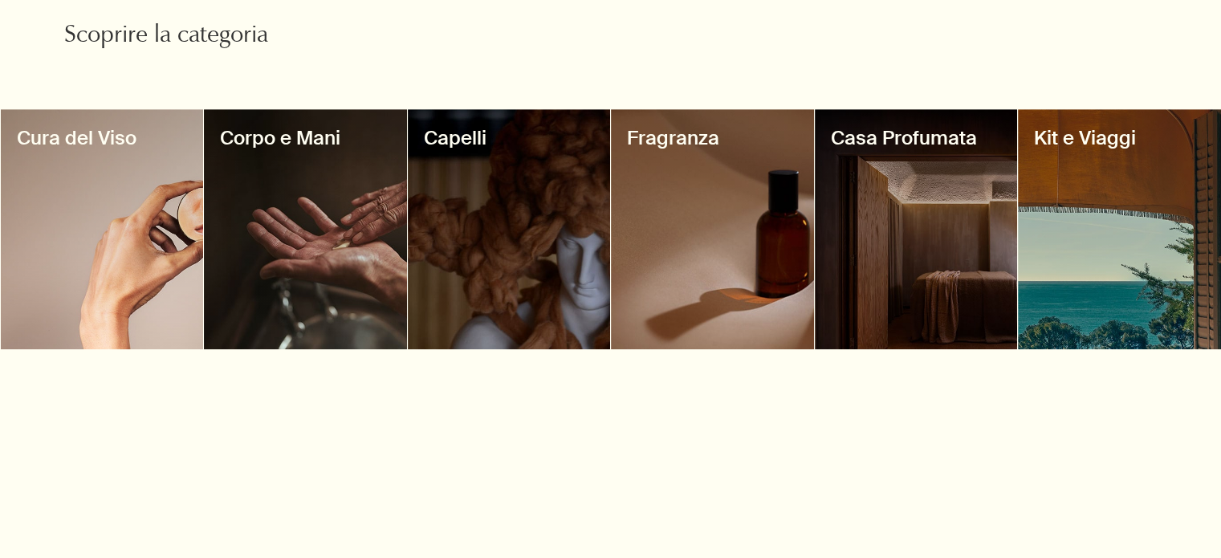
scroll to position [1371, 0]
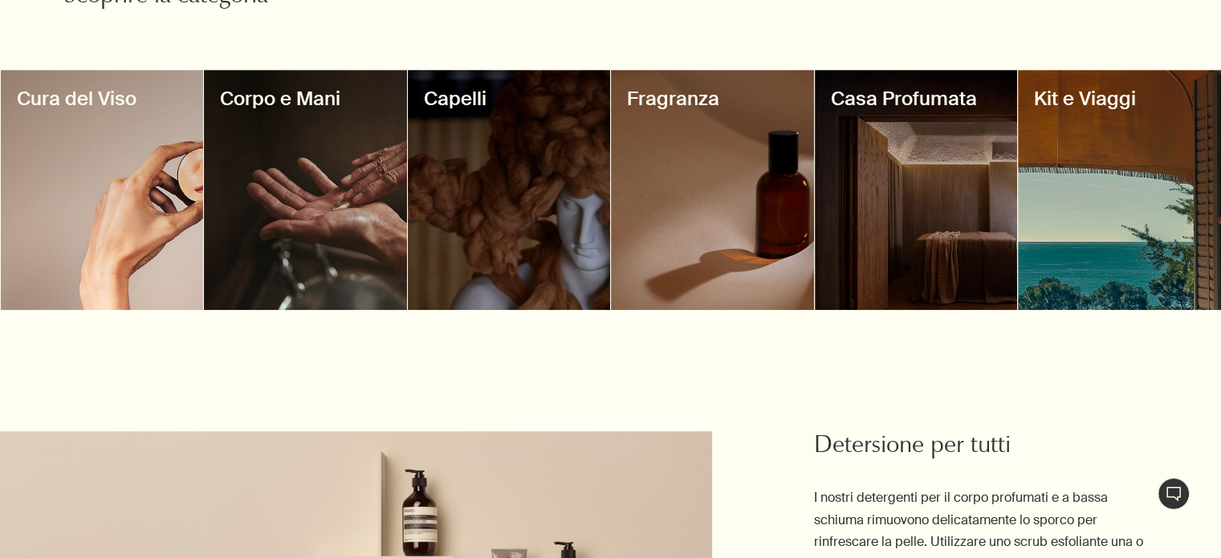
click at [668, 129] on div at bounding box center [712, 190] width 203 height 240
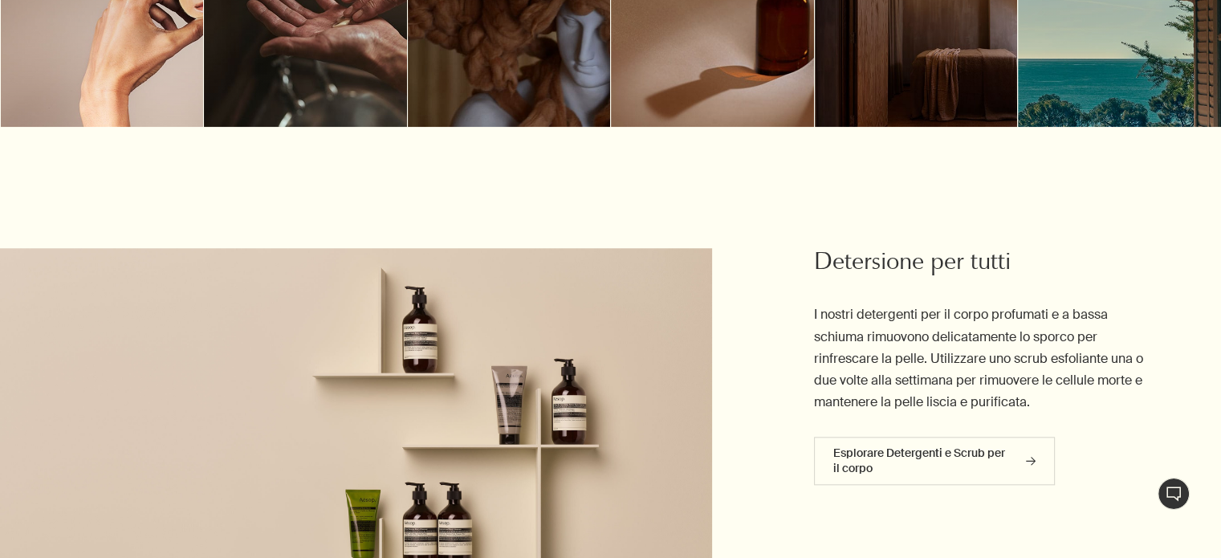
scroll to position [1554, 0]
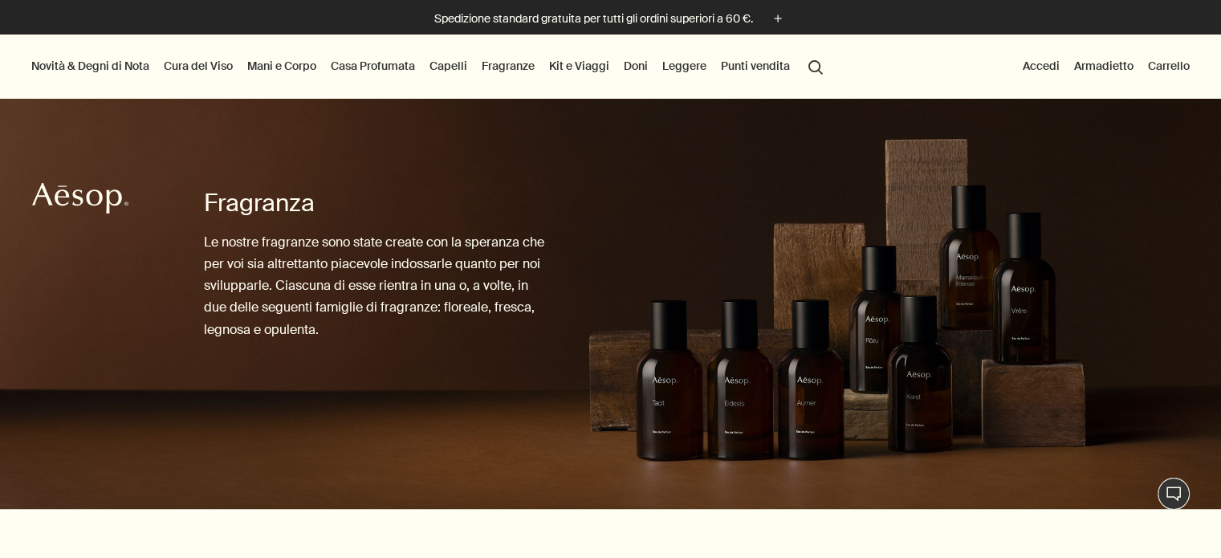
click at [367, 71] on link "Casa Profumata" at bounding box center [372, 65] width 91 height 21
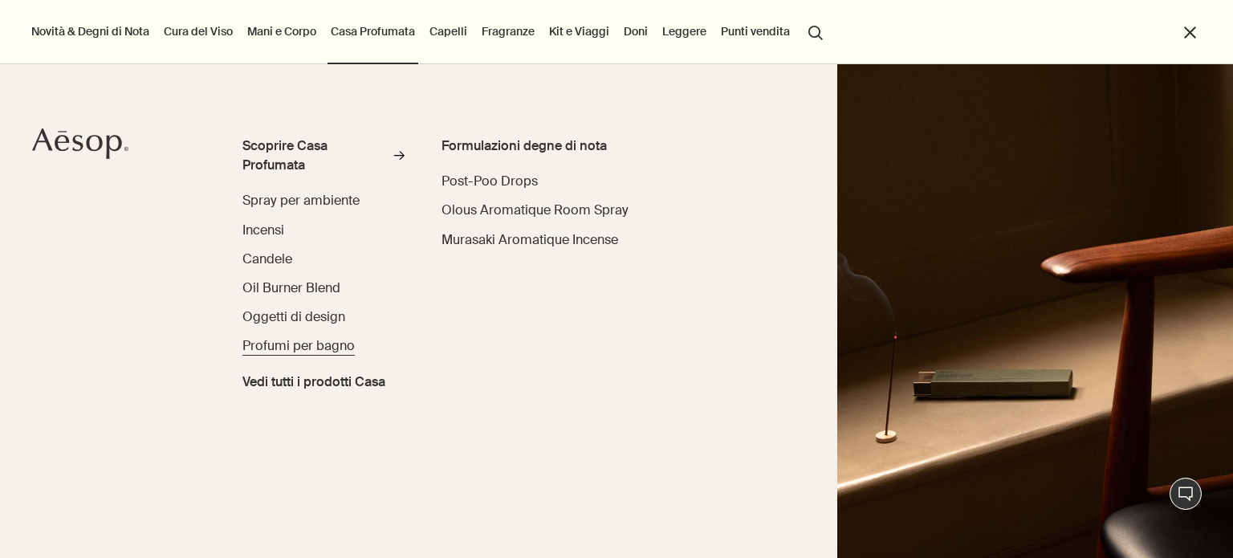
click at [314, 353] on span "Profumi per bagno" at bounding box center [298, 345] width 112 height 17
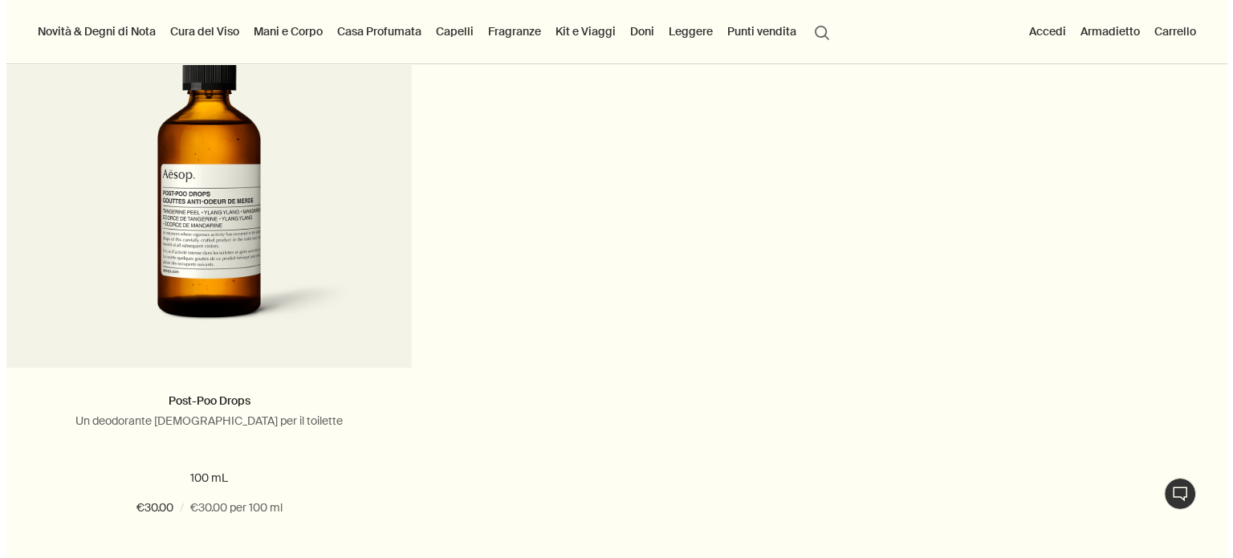
scroll to position [448, 0]
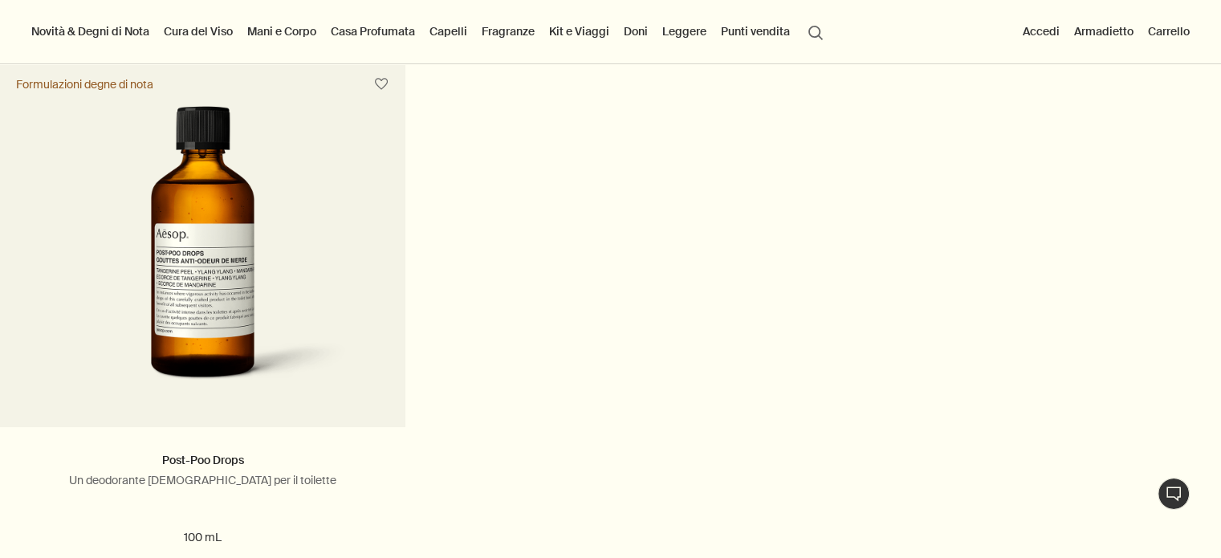
click at [382, 29] on link "Casa Profumata" at bounding box center [372, 31] width 91 height 21
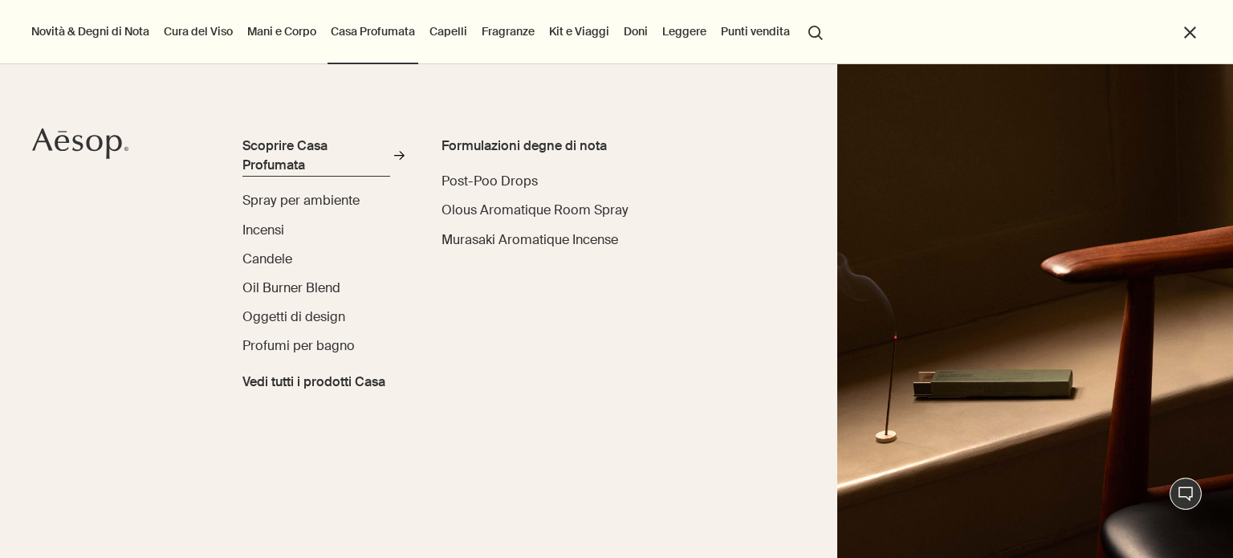
click at [281, 160] on div "Scoprire Casa Profumata" at bounding box center [315, 155] width 147 height 39
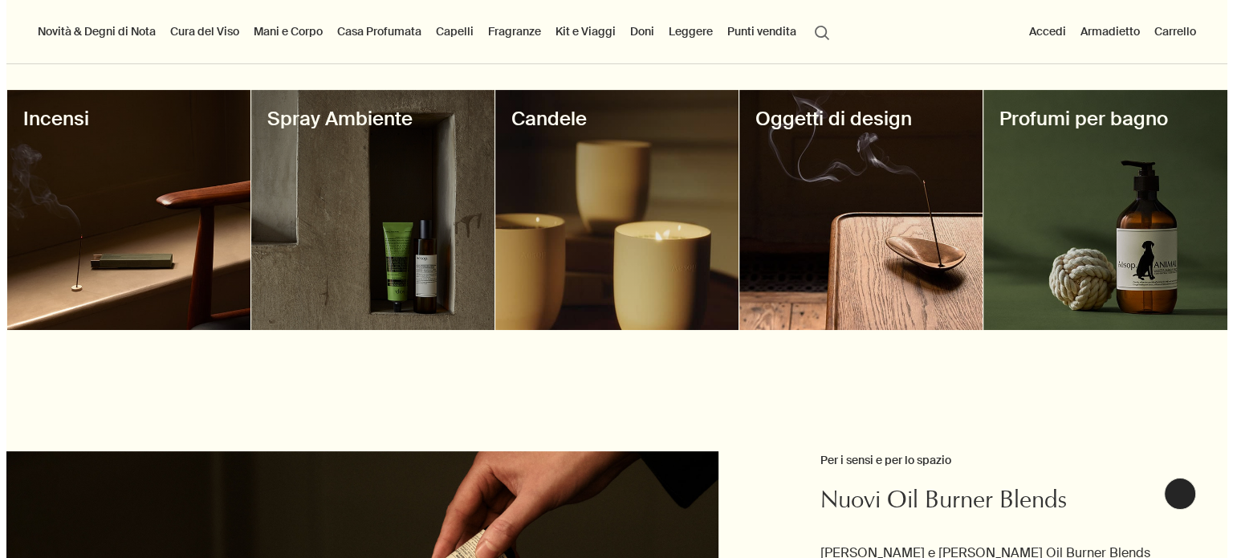
scroll to position [377, 0]
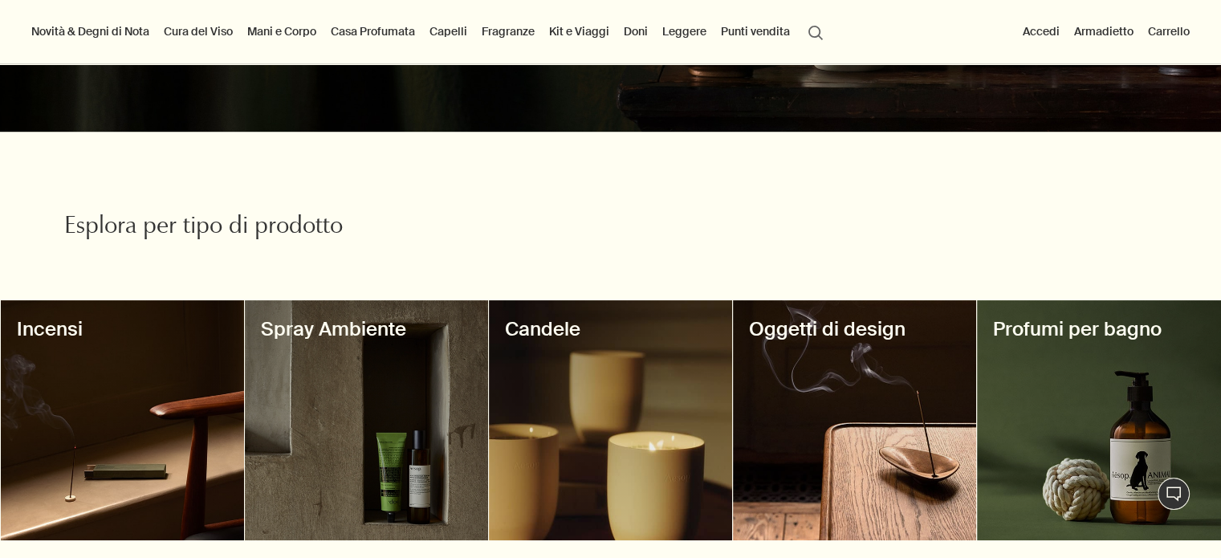
click at [254, 35] on link "Mani e Corpo" at bounding box center [281, 31] width 75 height 21
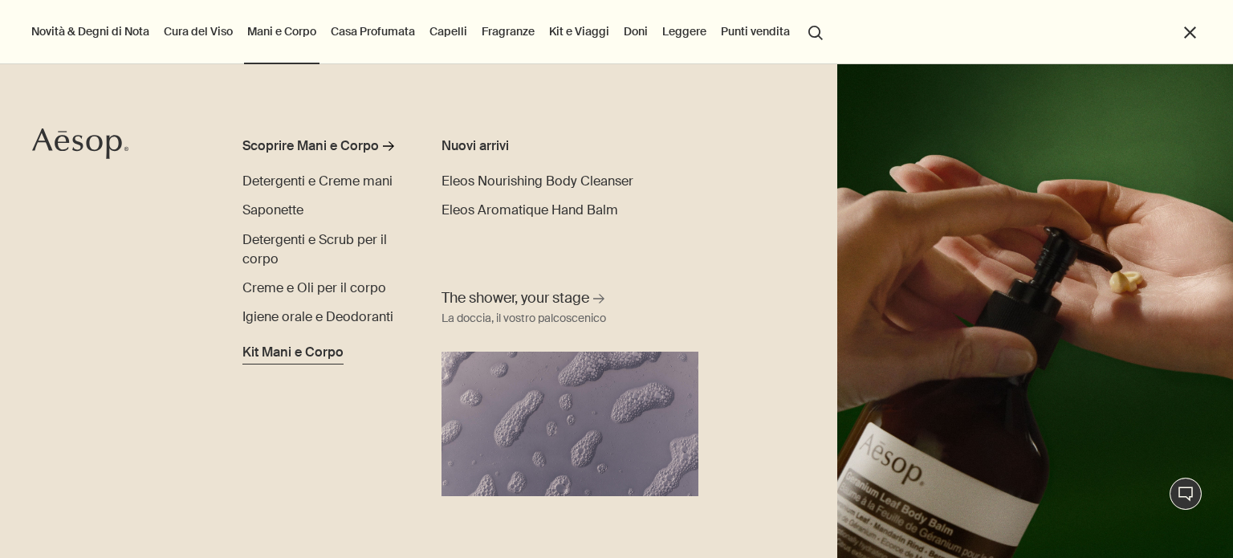
click at [309, 356] on span "Kit Mani e Corpo" at bounding box center [292, 352] width 101 height 19
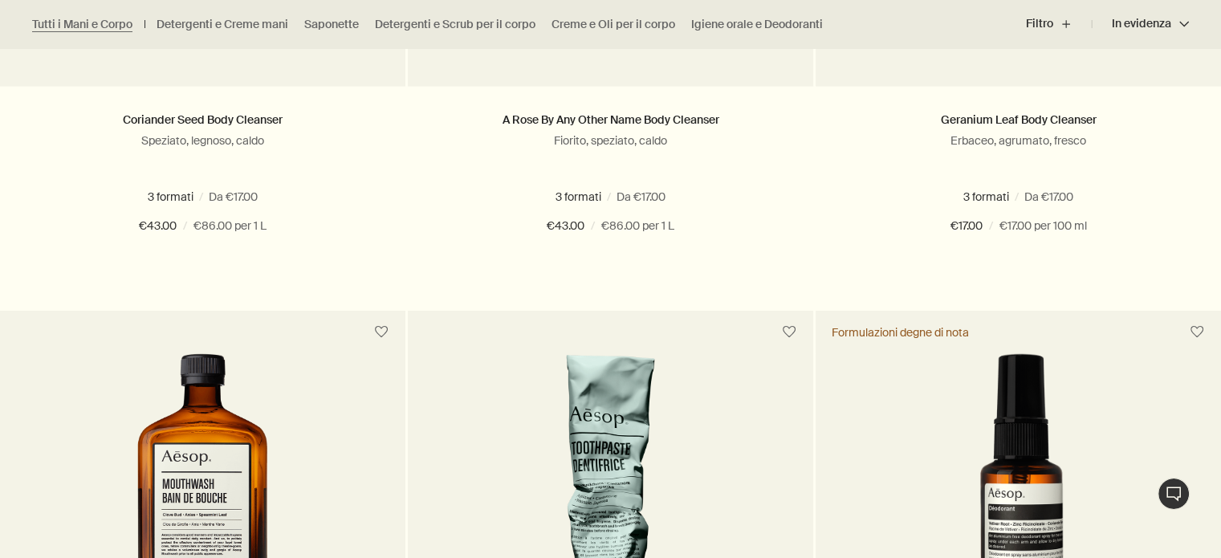
scroll to position [4128, 0]
